Goal: Information Seeking & Learning: Learn about a topic

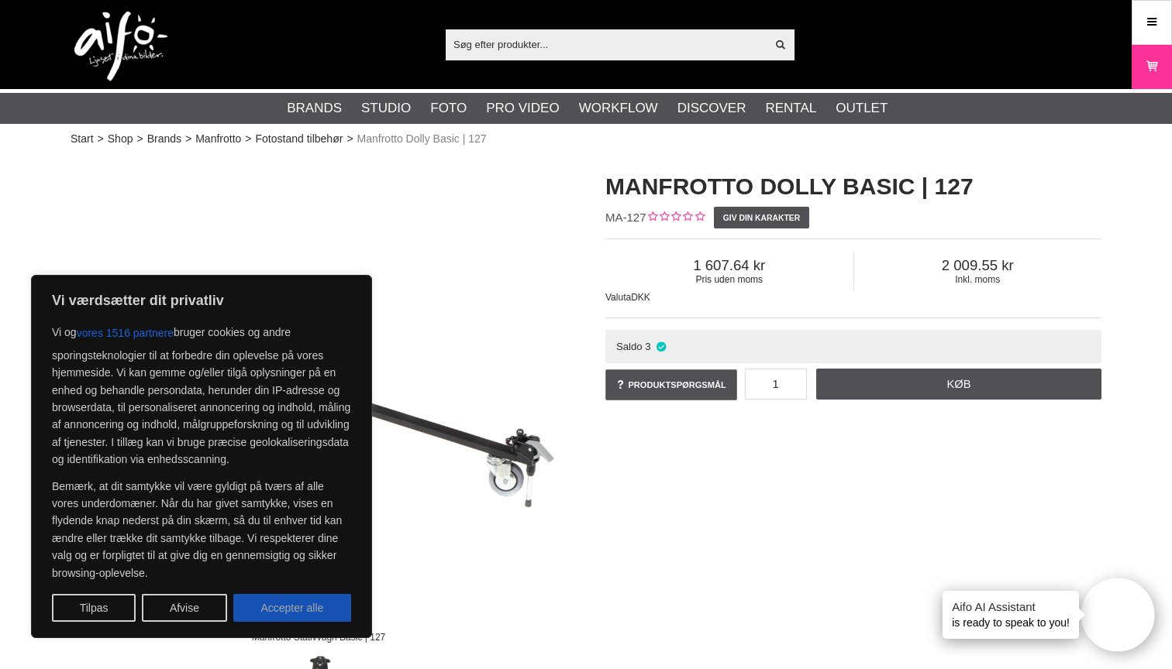
click at [290, 601] on button "Accepter alle" at bounding box center [292, 608] width 118 height 28
checkbox input "true"
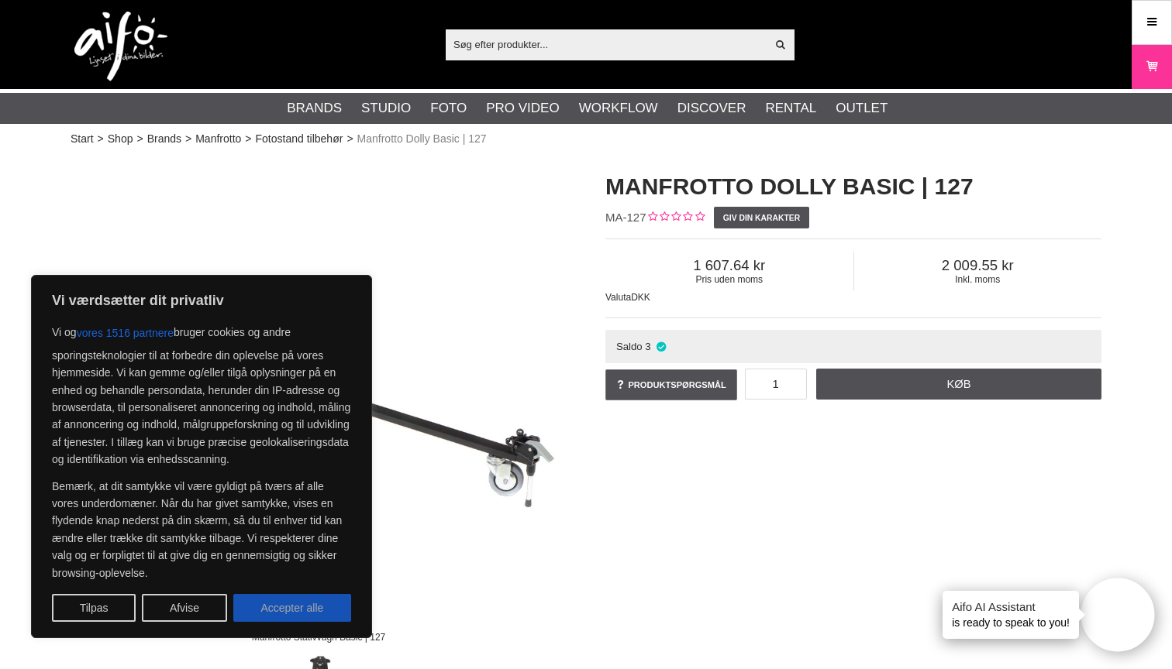
checkbox input "true"
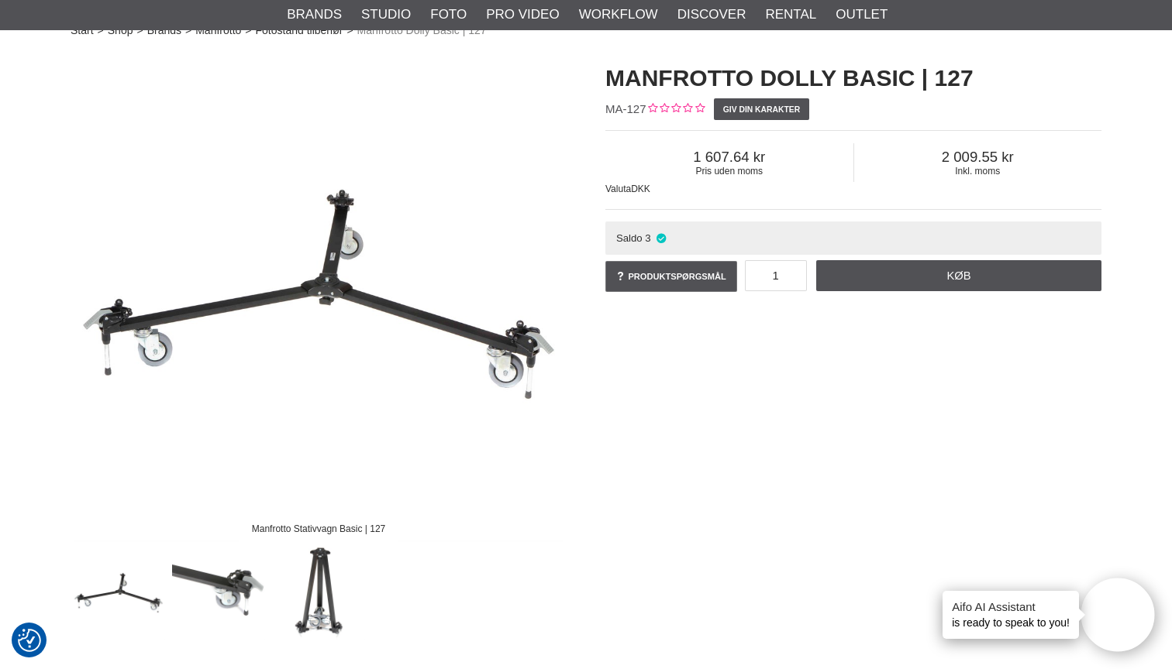
scroll to position [131, 0]
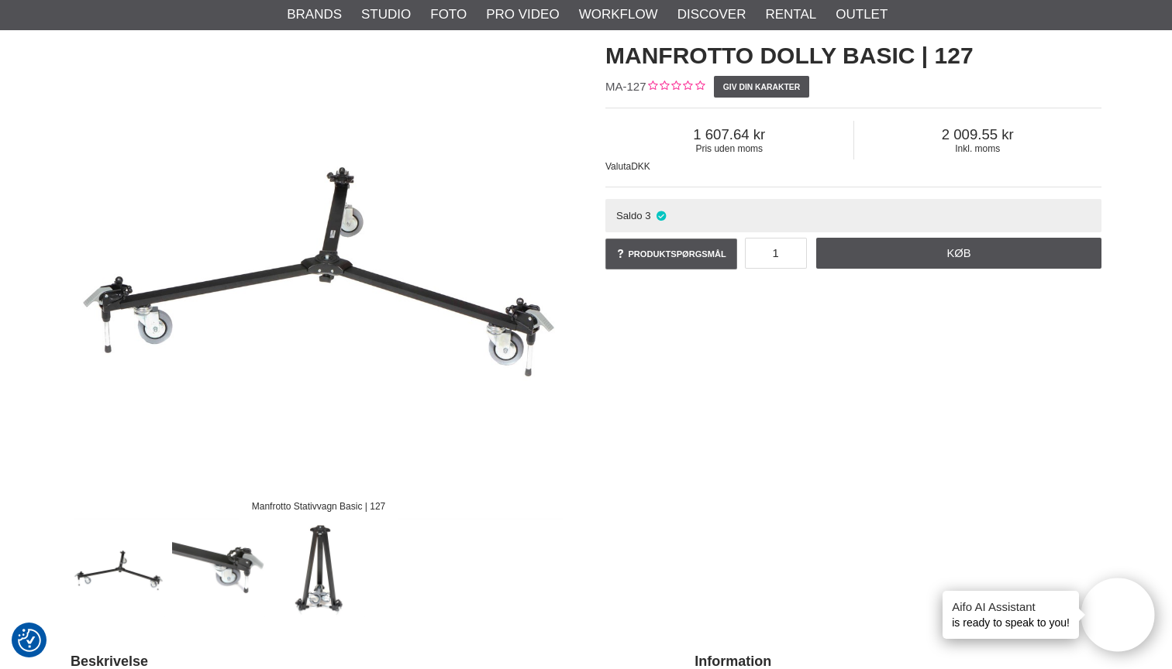
click at [406, 278] on img at bounding box center [319, 272] width 496 height 496
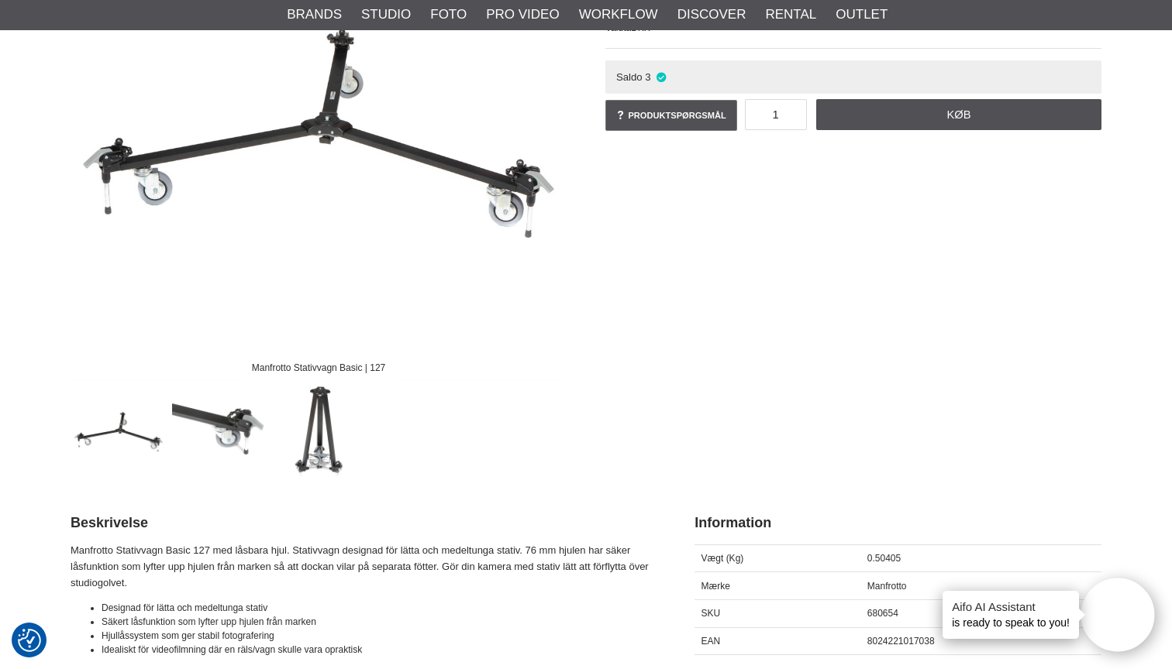
scroll to position [275, 0]
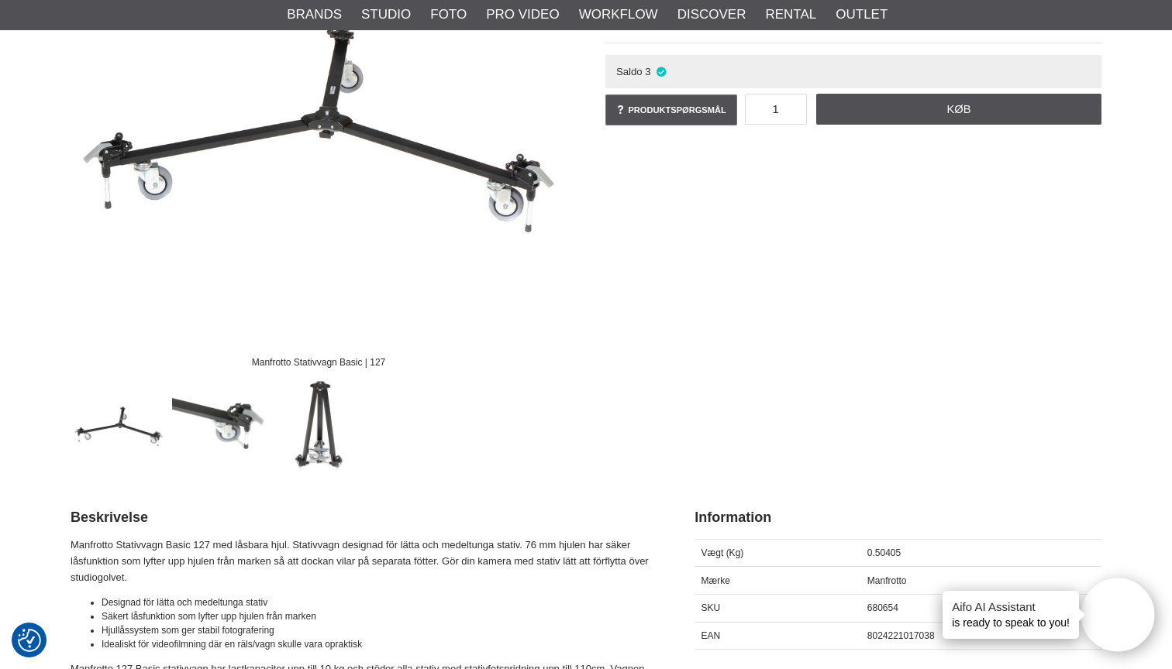
click at [136, 429] on img at bounding box center [119, 427] width 94 height 94
click at [233, 409] on img at bounding box center [219, 427] width 94 height 94
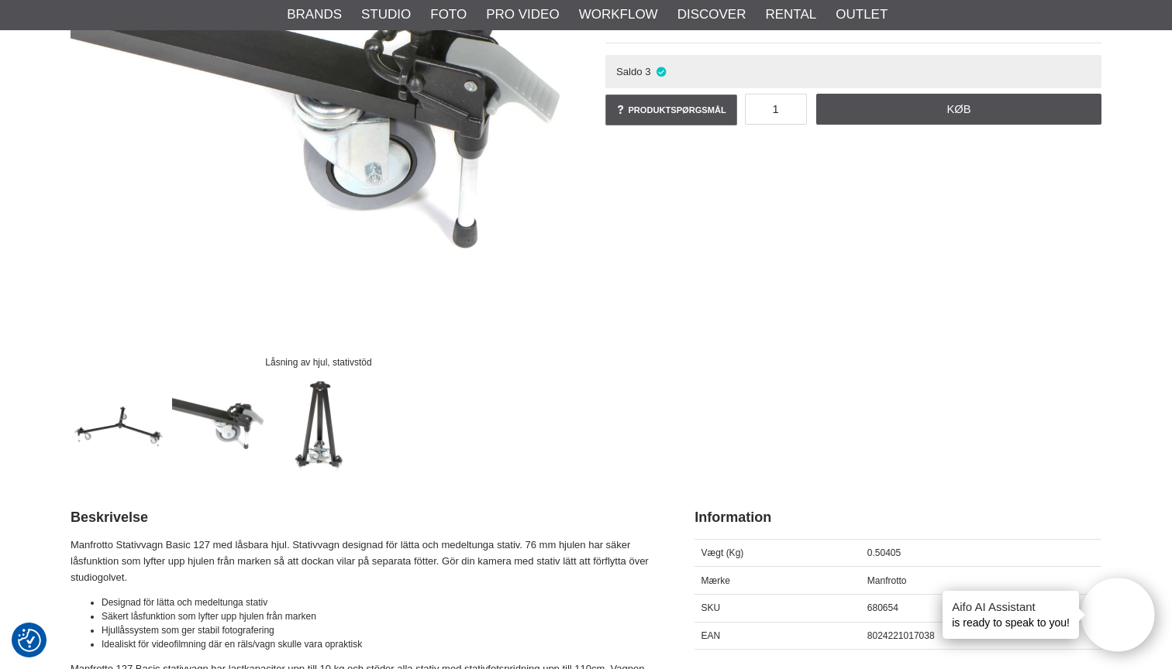
click at [318, 422] on img at bounding box center [319, 427] width 94 height 94
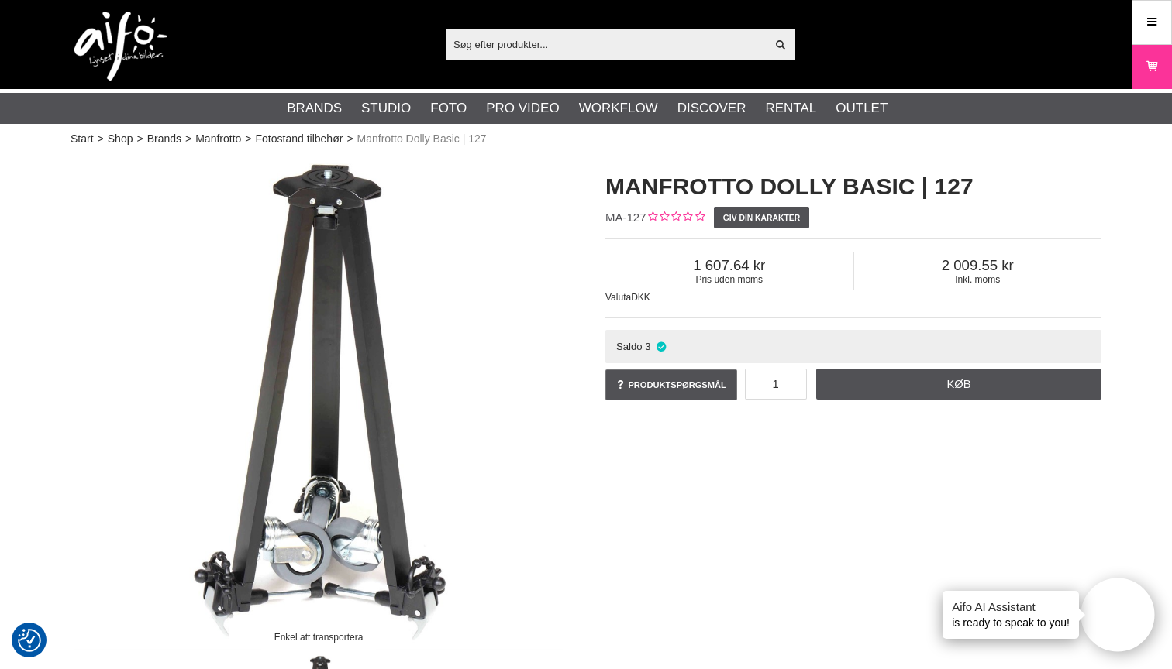
scroll to position [0, 0]
